Goal: Information Seeking & Learning: Learn about a topic

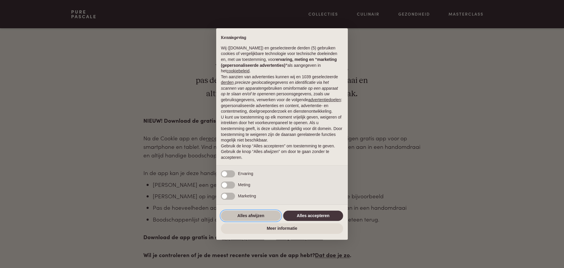
click at [249, 214] on button "Alles afwijzen" at bounding box center [251, 215] width 60 height 11
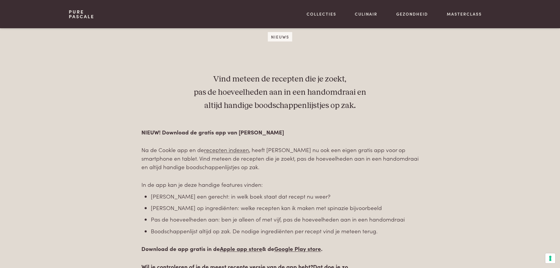
scroll to position [256, 0]
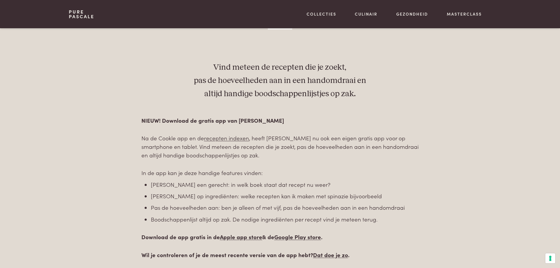
scroll to position [256, 0]
click at [218, 139] on link "recepten indexen" at bounding box center [226, 138] width 45 height 8
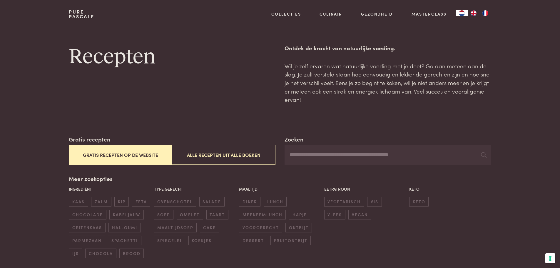
click at [131, 154] on button "Gratis recepten op de website" at bounding box center [120, 155] width 103 height 20
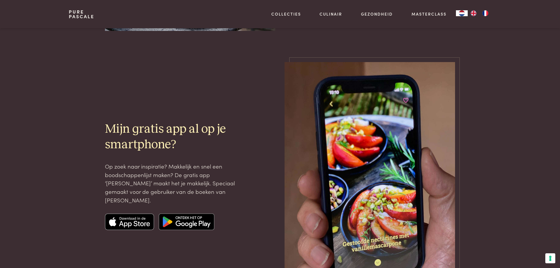
scroll to position [1525, 0]
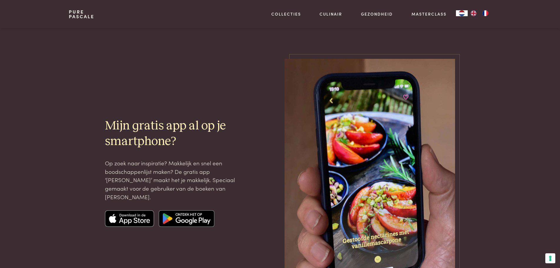
click at [188, 217] on img at bounding box center [187, 218] width 56 height 16
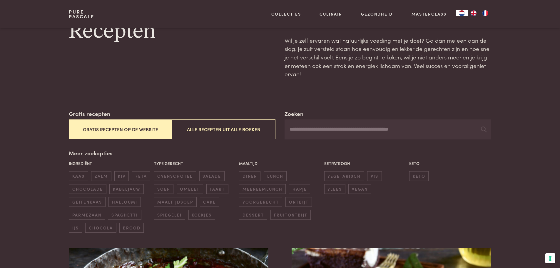
scroll to position [0, 0]
